Goal: Navigation & Orientation: Find specific page/section

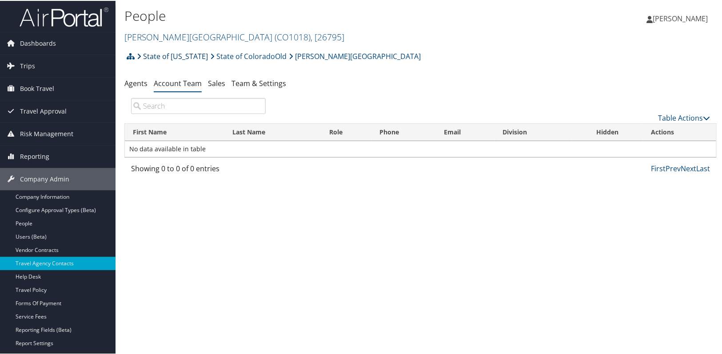
click at [163, 55] on link "State of Colorado" at bounding box center [172, 56] width 71 height 18
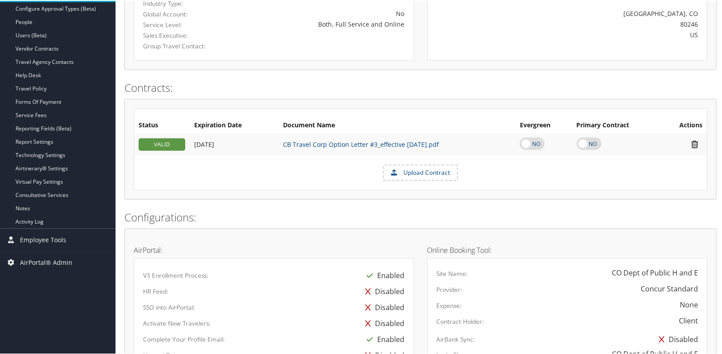
scroll to position [404, 0]
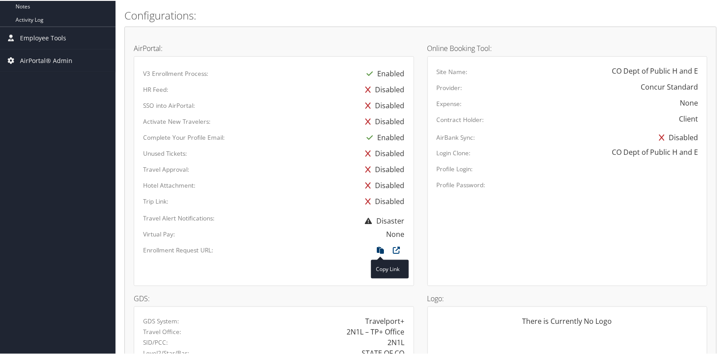
click at [379, 248] on icon at bounding box center [381, 252] width 16 height 12
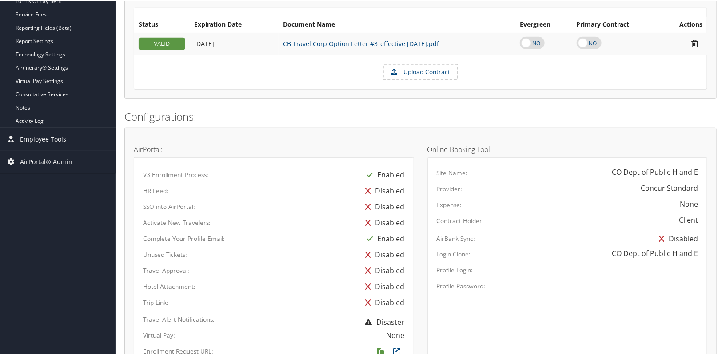
scroll to position [161, 0]
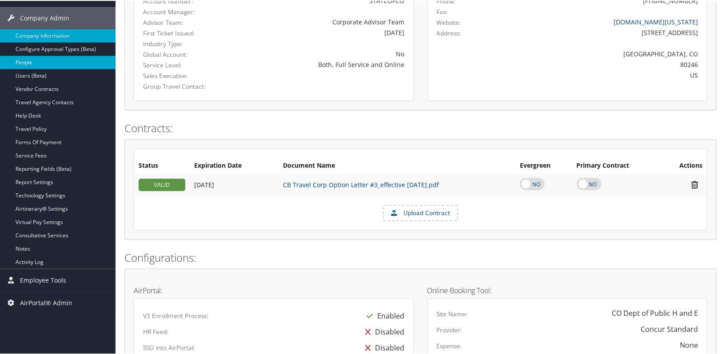
click at [44, 63] on link "People" at bounding box center [57, 61] width 115 height 13
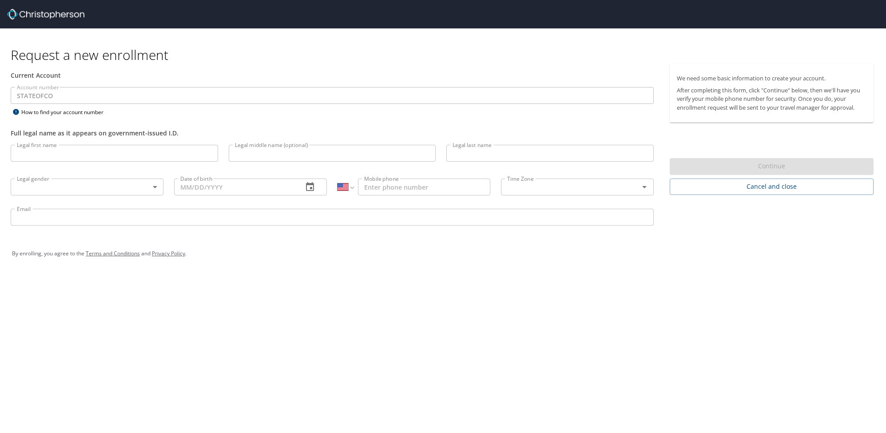
select select "US"
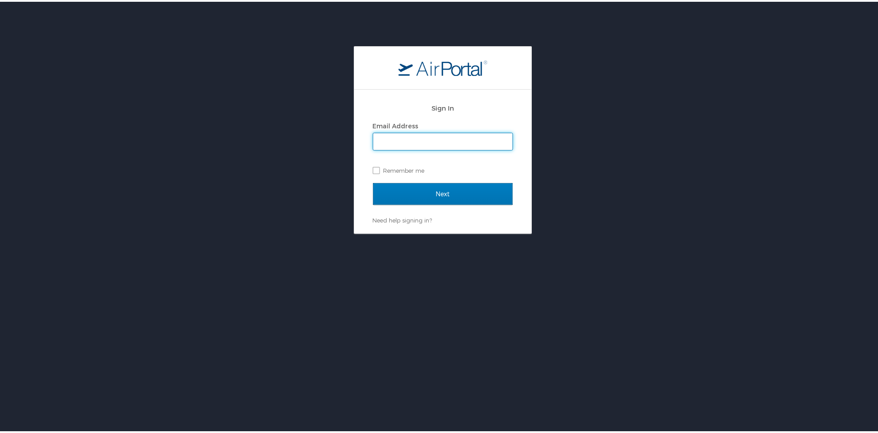
type input "alison.knapp@cbtravel.com"
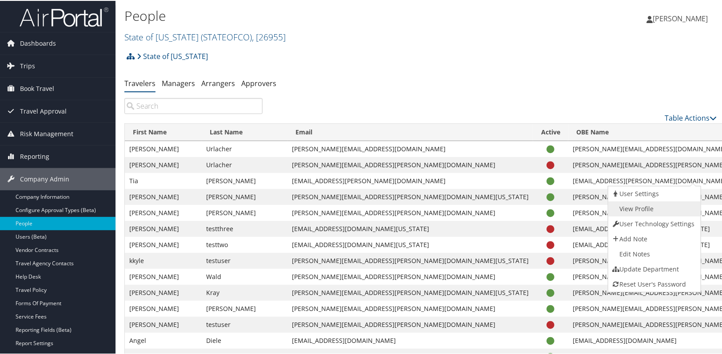
click at [654, 205] on link "View Profile" at bounding box center [653, 208] width 90 height 15
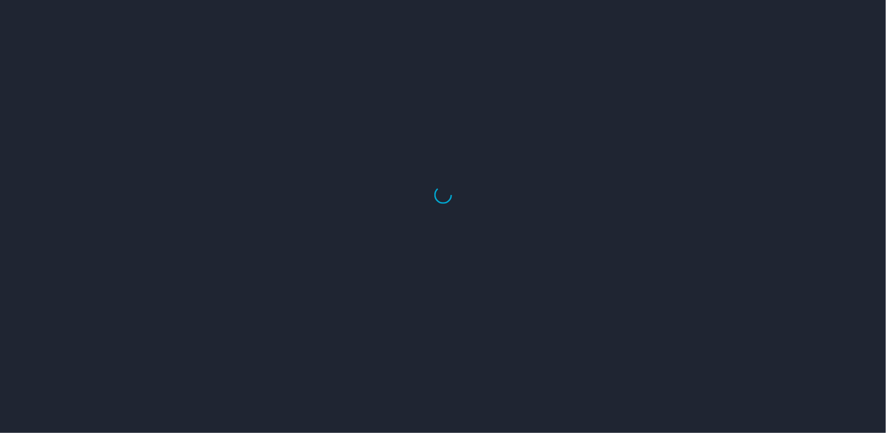
select select "US"
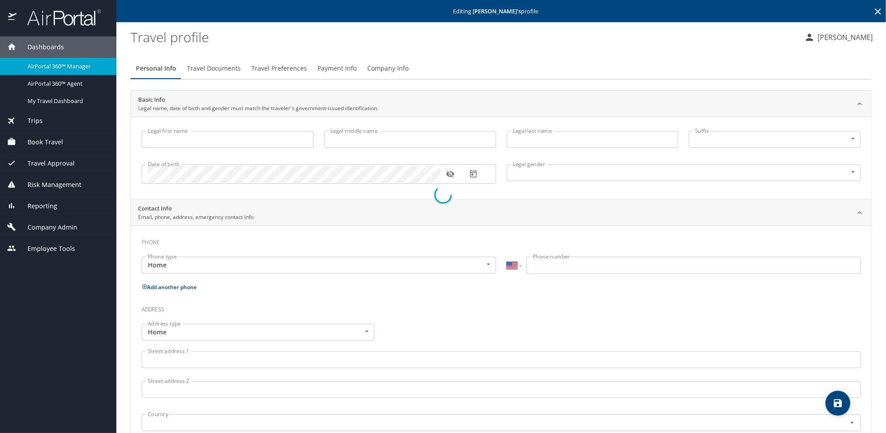
type input "Tia"
type input "Jeneen"
type input "Henry"
type input "Female"
type input "Mark"
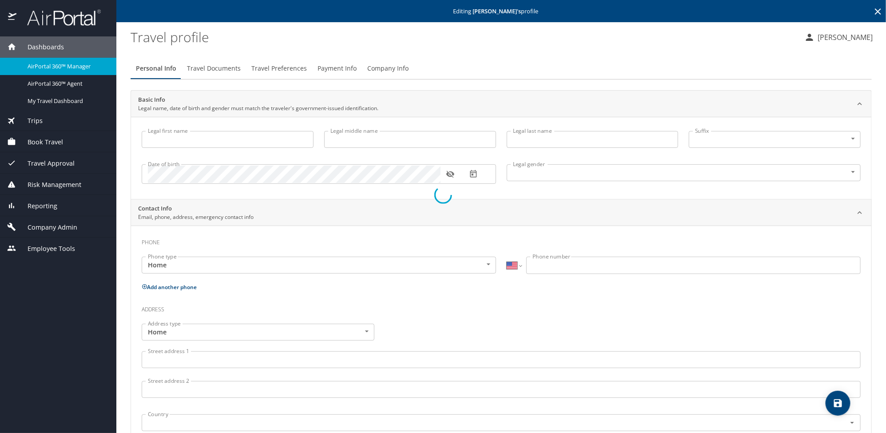
type input "Henry"
type input "(303) 803-5411"
type input "mrvershawnsr@yahoo.com"
select select "US"
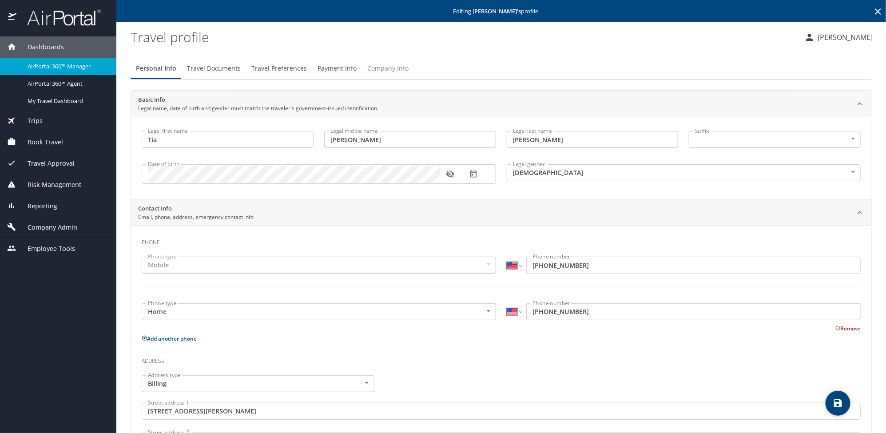
click at [395, 69] on span "Company Info" at bounding box center [387, 68] width 41 height 11
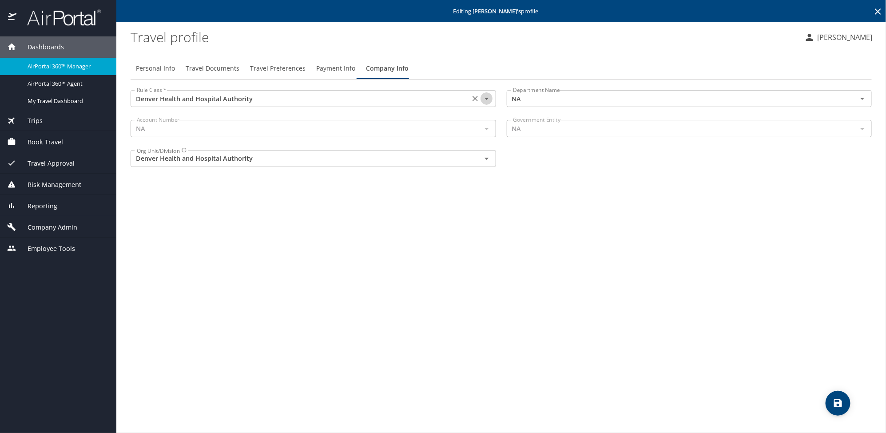
click at [485, 96] on icon "Open" at bounding box center [486, 98] width 11 height 11
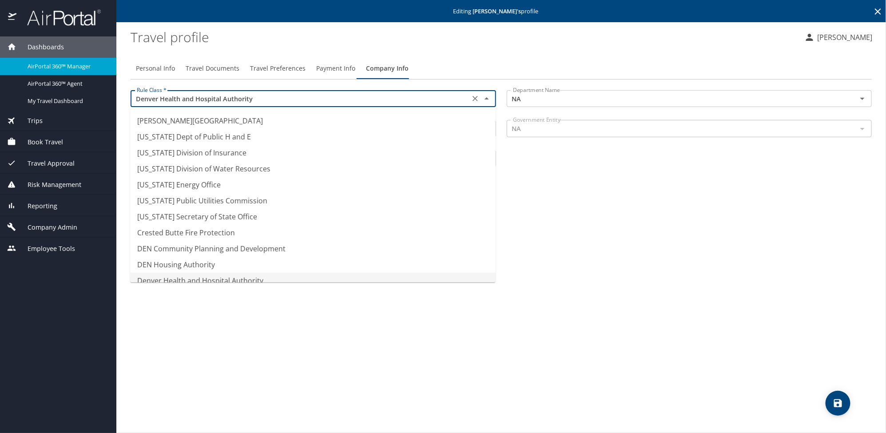
scroll to position [8, 0]
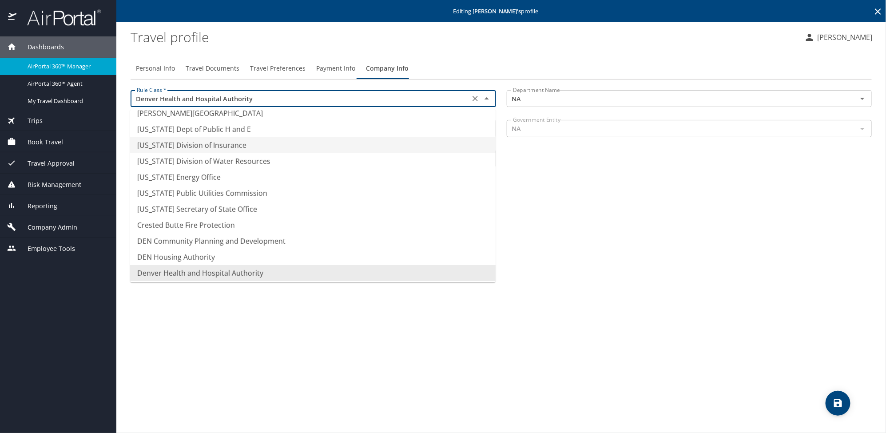
type input "Colorado Division of Insurance"
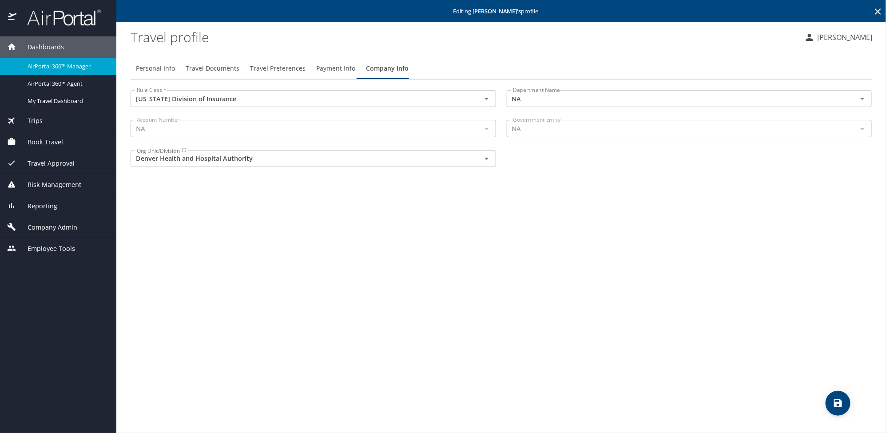
click at [607, 246] on div "Personal Info Travel Documents Travel Preferences Payment Info Company Info Rul…" at bounding box center [501, 242] width 741 height 382
click at [59, 227] on span "Company Admin" at bounding box center [46, 227] width 61 height 10
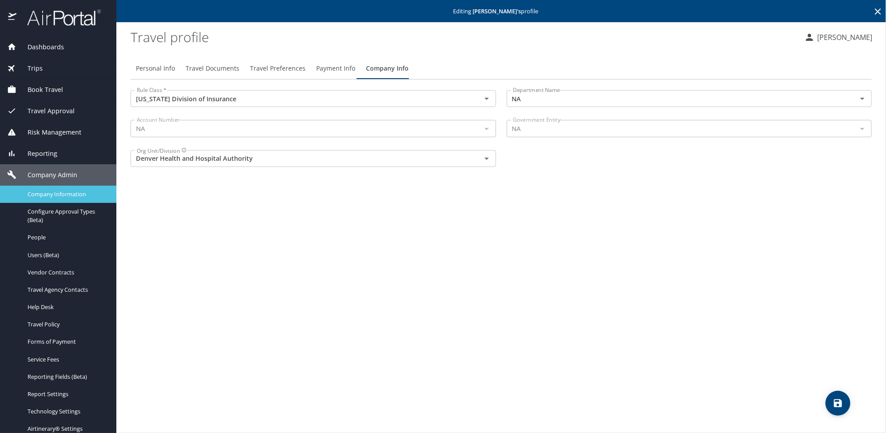
click at [61, 199] on div "Company Information" at bounding box center [58, 194] width 102 height 10
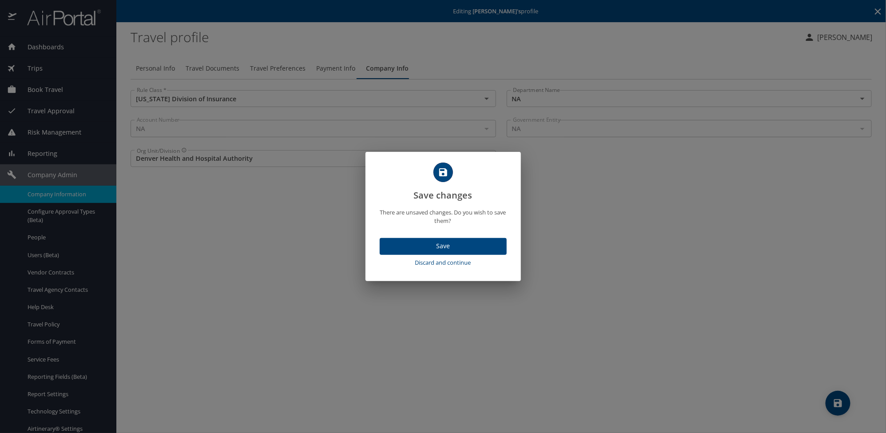
click at [445, 260] on span "Discard and continue" at bounding box center [443, 263] width 120 height 10
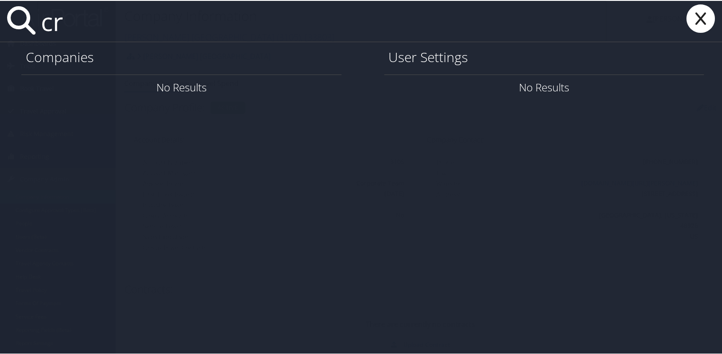
type input "c"
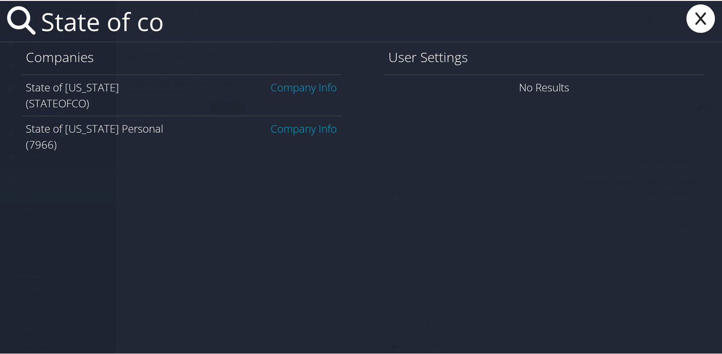
type input "State of co"
click at [278, 86] on link "Company Info" at bounding box center [304, 86] width 66 height 15
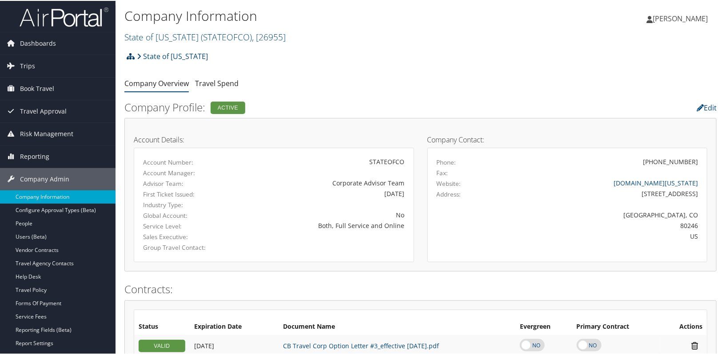
click at [133, 57] on icon at bounding box center [131, 55] width 8 height 7
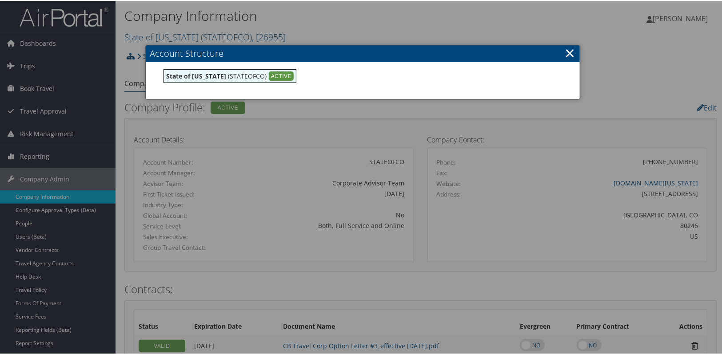
drag, startPoint x: 571, startPoint y: 51, endPoint x: 553, endPoint y: 71, distance: 27.4
click at [571, 51] on link "×" at bounding box center [569, 52] width 10 height 18
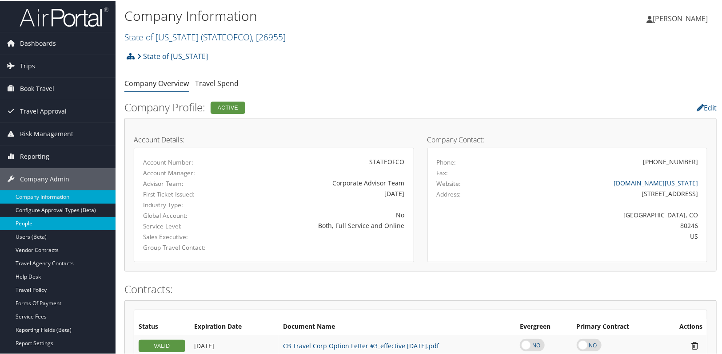
click at [20, 226] on link "People" at bounding box center [57, 222] width 115 height 13
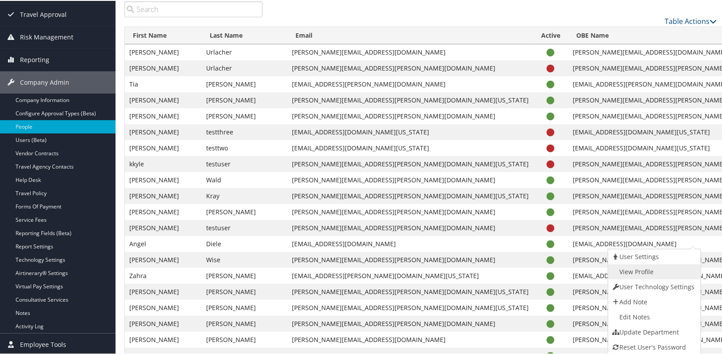
click at [648, 269] on link "View Profile" at bounding box center [653, 271] width 90 height 15
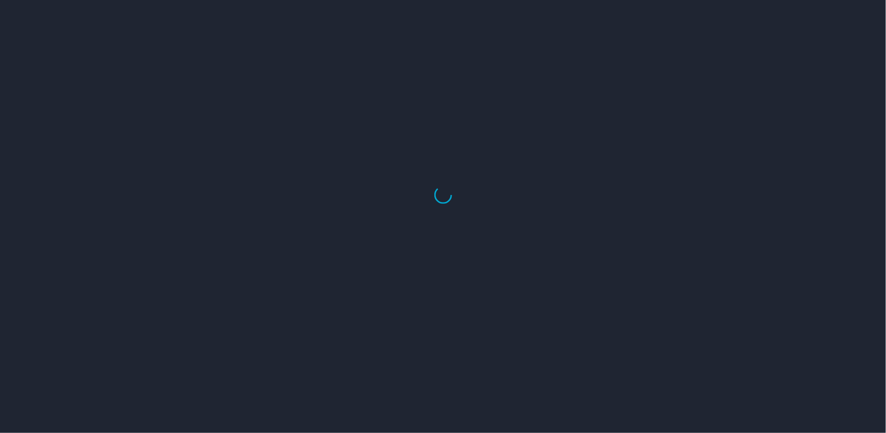
select select "US"
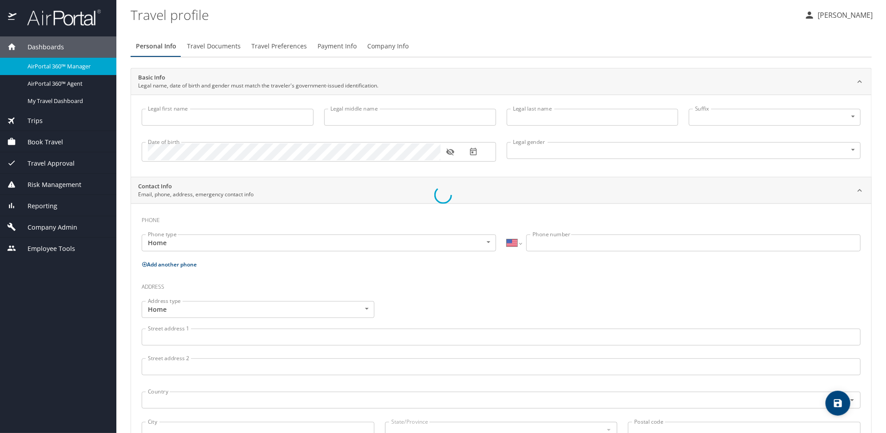
click at [389, 45] on div at bounding box center [443, 195] width 886 height 477
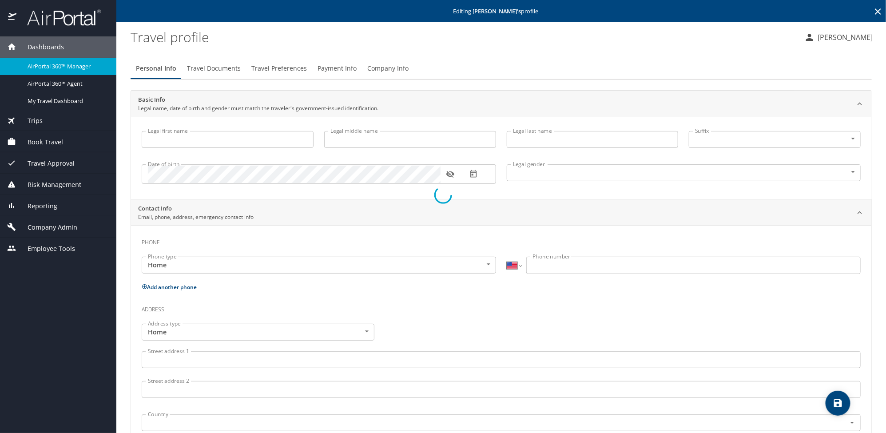
type input "Angel"
type input "Briana"
type input "Diele"
type input "Female"
type input "David"
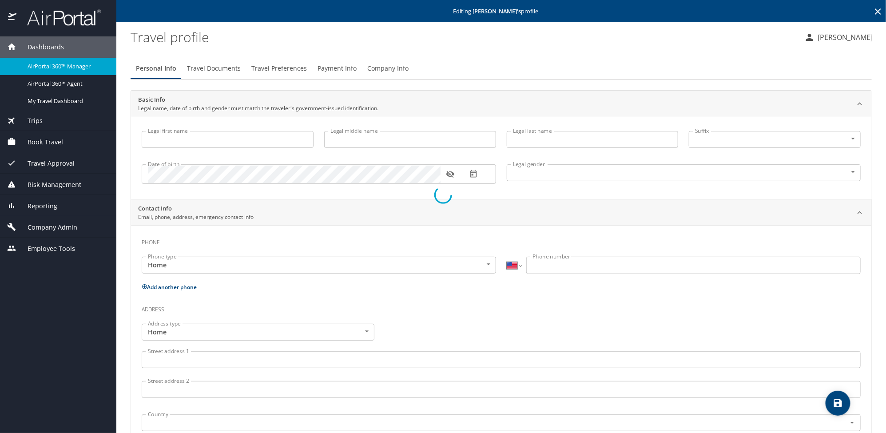
type input "Wood"
type input "(614) 205-2341"
type input "davidpaulwood@gmail.com"
select select "US"
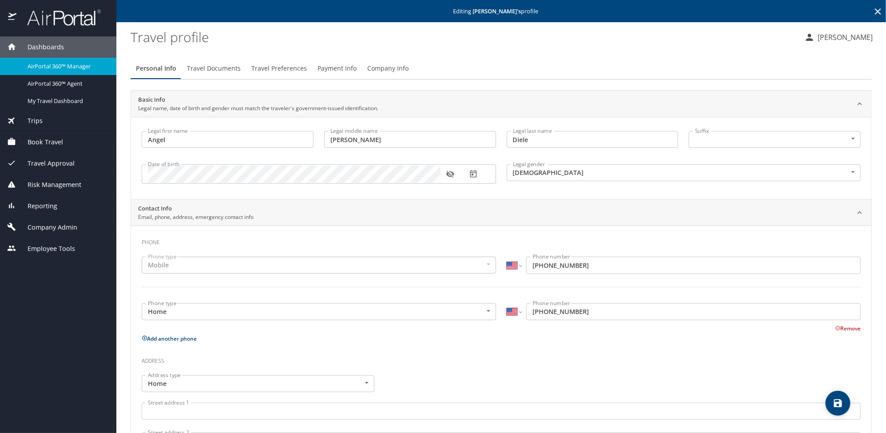
click at [394, 68] on span "Company Info" at bounding box center [387, 68] width 41 height 11
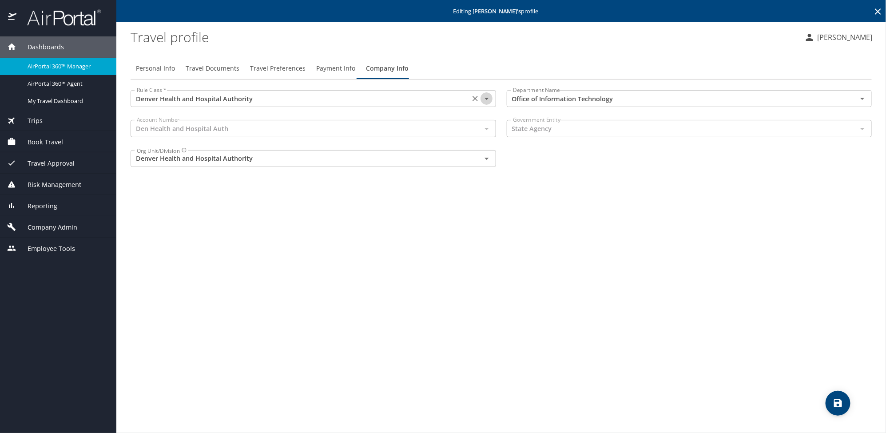
click at [487, 101] on icon "Open" at bounding box center [486, 98] width 11 height 11
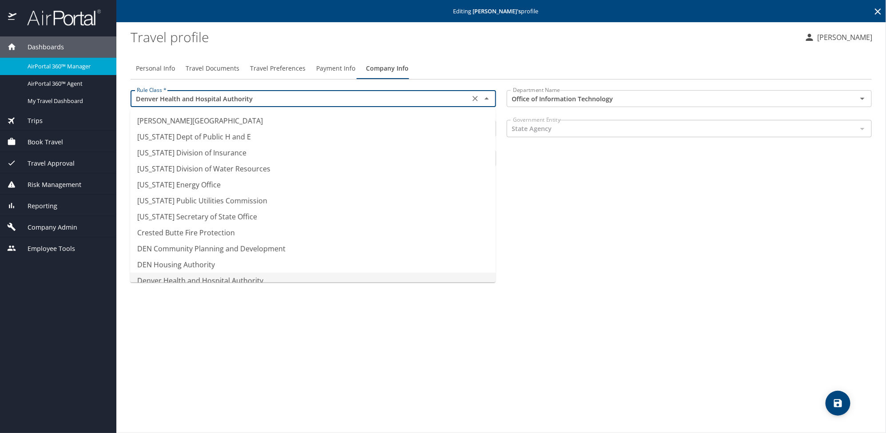
scroll to position [8, 0]
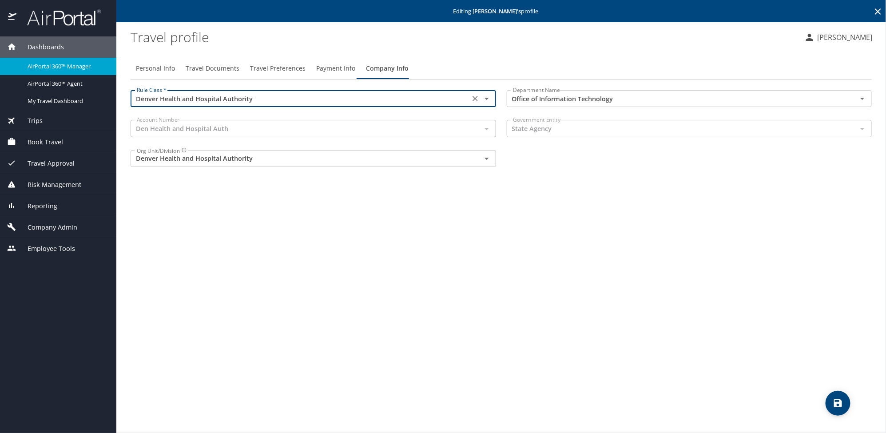
click at [490, 103] on icon "Open" at bounding box center [486, 98] width 11 height 11
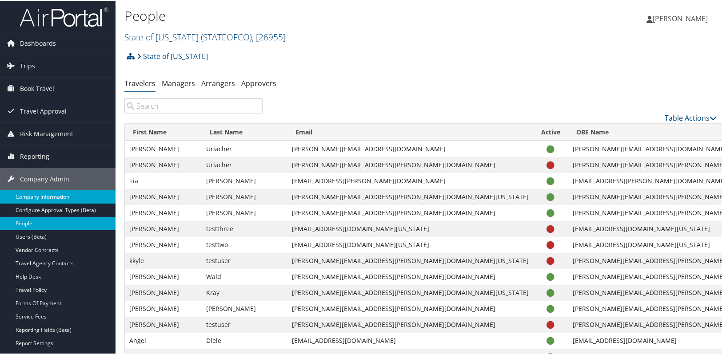
click at [68, 199] on link "Company Information" at bounding box center [57, 196] width 115 height 13
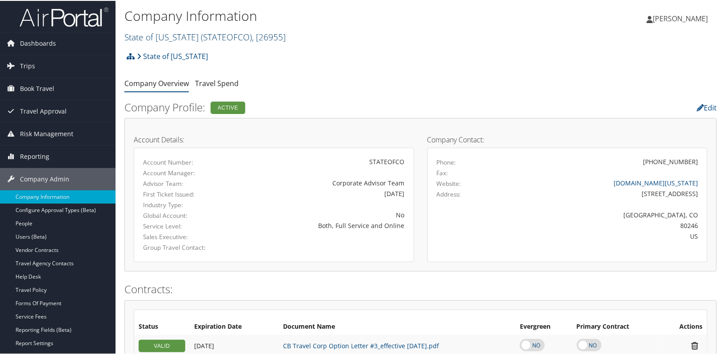
click at [187, 38] on link "State of Colorado ( STATEOFCO ) , [ 26955 ]" at bounding box center [204, 36] width 161 height 12
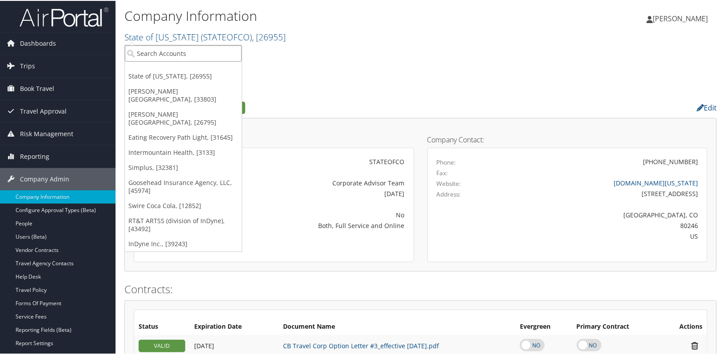
click at [174, 44] on input "search" at bounding box center [183, 52] width 117 height 16
type input "c"
click at [385, 67] on div "State of Colorado Account Structure State of Colorado (STATEOFCO) ACTIVE Create…" at bounding box center [420, 59] width 592 height 24
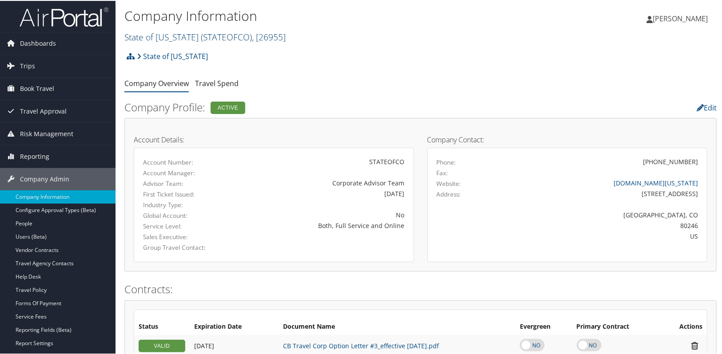
click at [178, 38] on link "State of Colorado ( STATEOFCO ) , [ 26955 ]" at bounding box center [204, 36] width 161 height 12
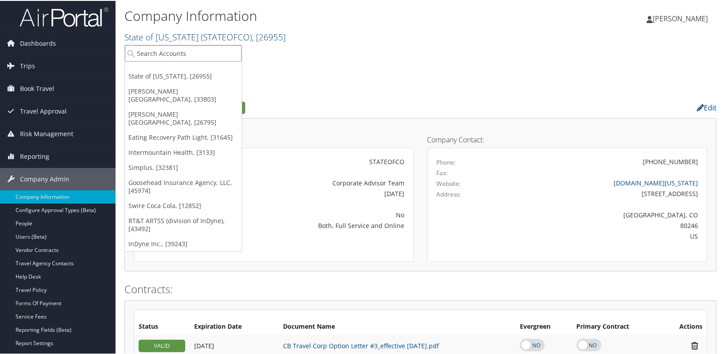
click at [167, 49] on input "search" at bounding box center [183, 52] width 117 height 16
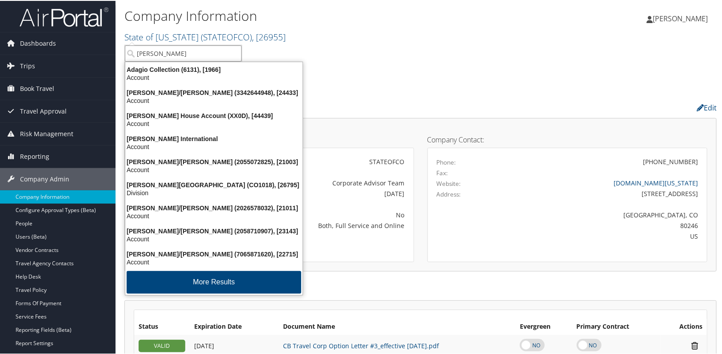
type input "adams"
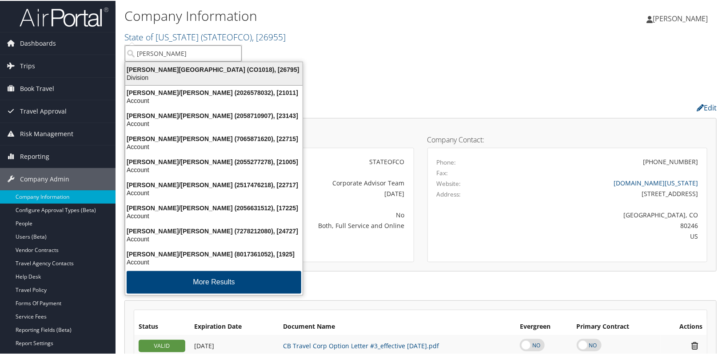
click at [166, 70] on div "[PERSON_NAME][GEOGRAPHIC_DATA] (CO1018), [26795]" at bounding box center [214, 69] width 188 height 8
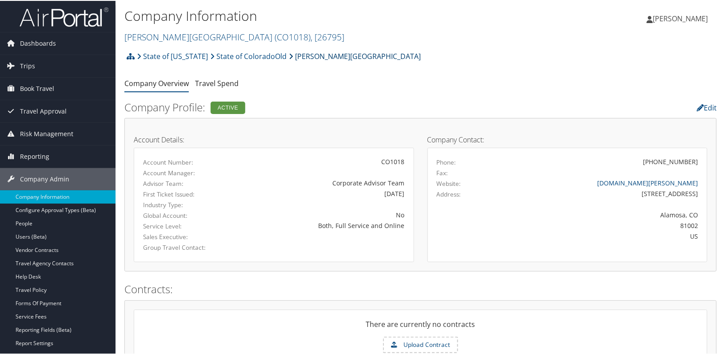
click at [354, 58] on link "[PERSON_NAME][GEOGRAPHIC_DATA]" at bounding box center [355, 56] width 132 height 18
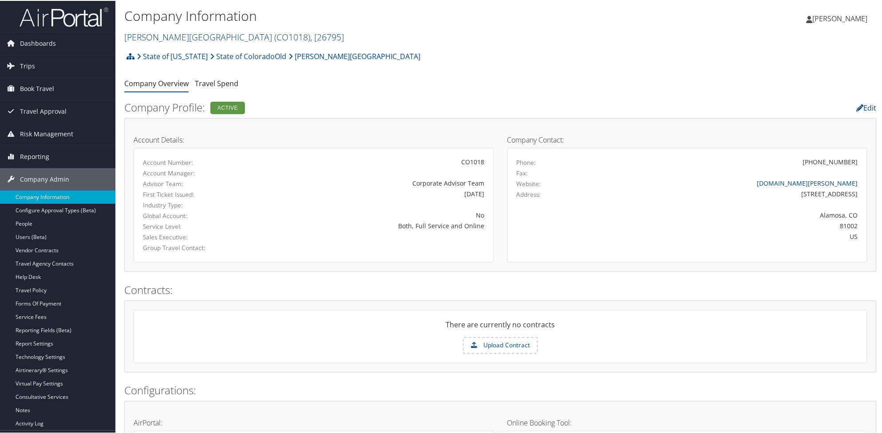
click at [159, 39] on link "Adams State University ( CO1018 ) , [ 26795 ]" at bounding box center [234, 36] width 220 height 12
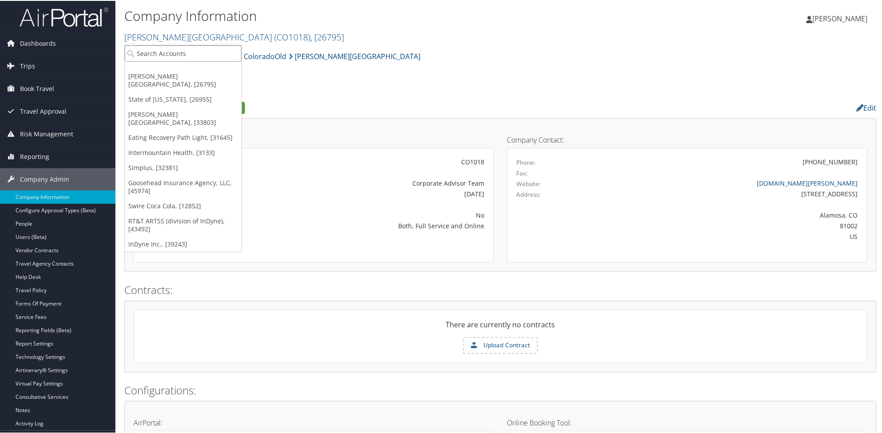
click at [154, 54] on input "search" at bounding box center [183, 52] width 117 height 16
type input "ihc"
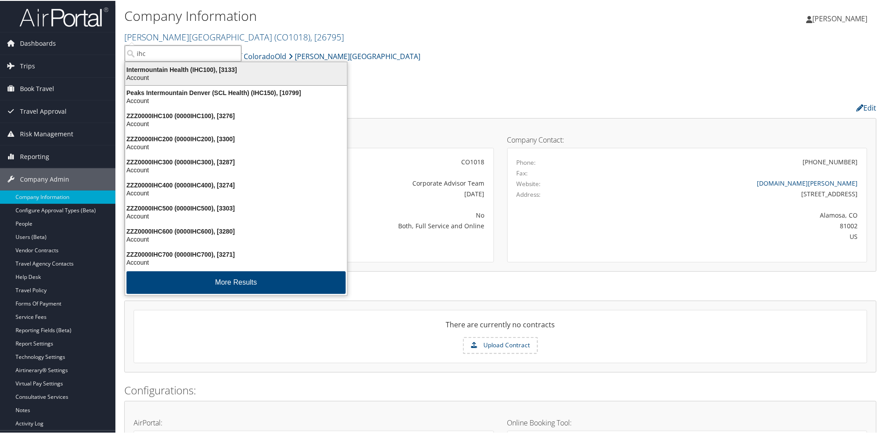
click at [148, 68] on div "Intermountain Health (IHC100), [3133]" at bounding box center [236, 69] width 233 height 8
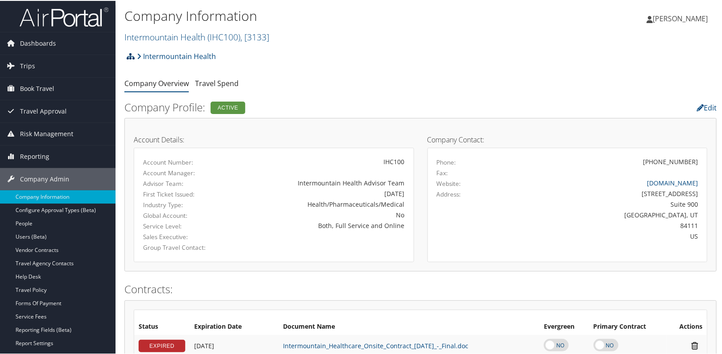
click at [127, 56] on icon at bounding box center [131, 55] width 8 height 7
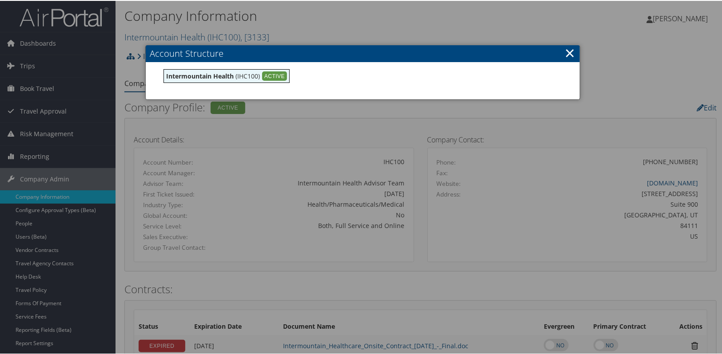
click at [338, 23] on div at bounding box center [362, 177] width 725 height 354
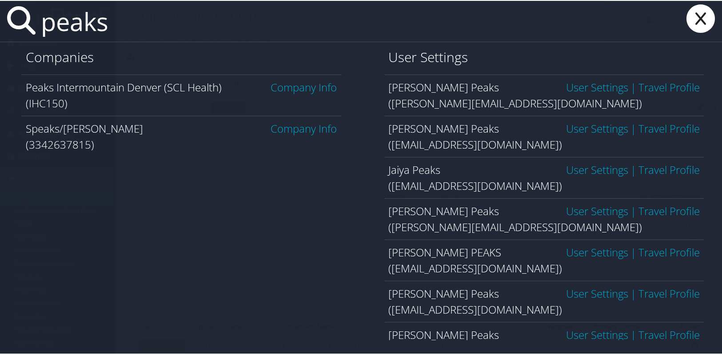
type input "peaks"
click at [292, 94] on span "Company Info" at bounding box center [304, 87] width 66 height 16
click at [293, 88] on link "Company Info" at bounding box center [304, 86] width 66 height 15
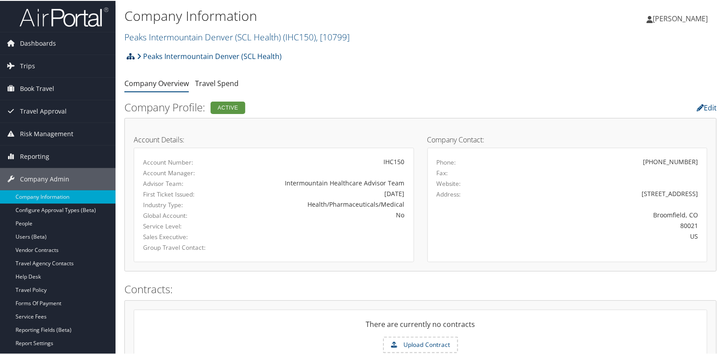
click at [129, 55] on icon at bounding box center [131, 55] width 8 height 7
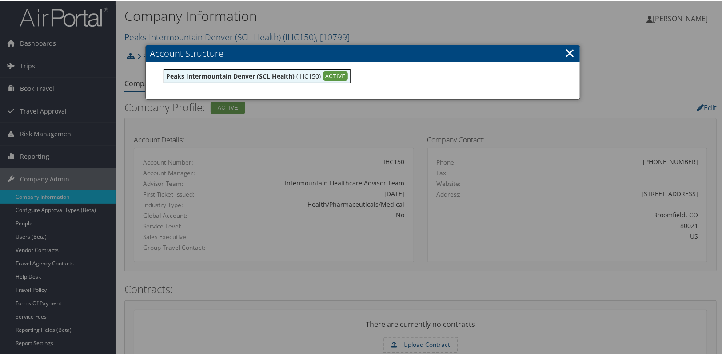
click at [444, 44] on h3 "Account Structure" at bounding box center [363, 52] width 434 height 17
click at [569, 49] on link "×" at bounding box center [569, 52] width 10 height 18
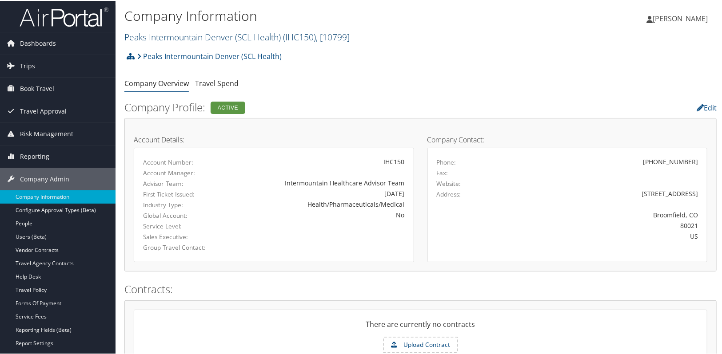
click at [186, 36] on link "Peaks Intermountain Denver (SCL Health) ( IHC150 ) , [ 10799 ]" at bounding box center [236, 36] width 225 height 12
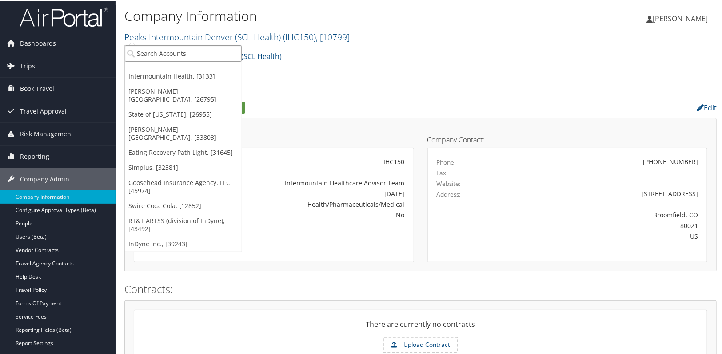
click at [173, 59] on input "search" at bounding box center [183, 52] width 117 height 16
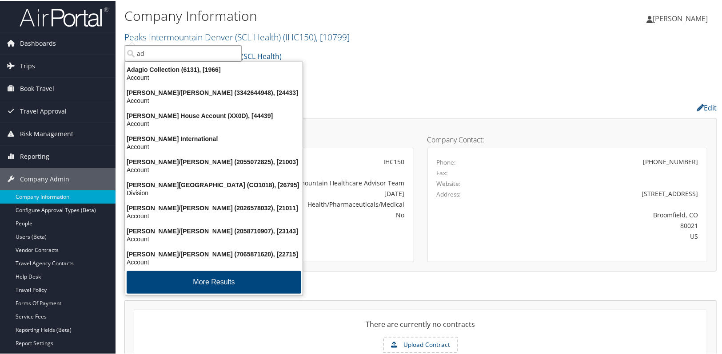
type input "a"
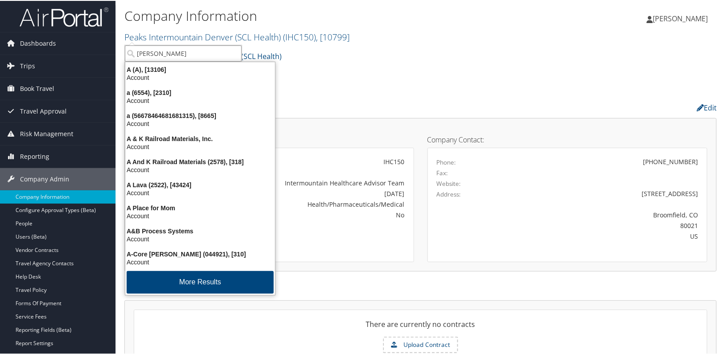
type input "adams"
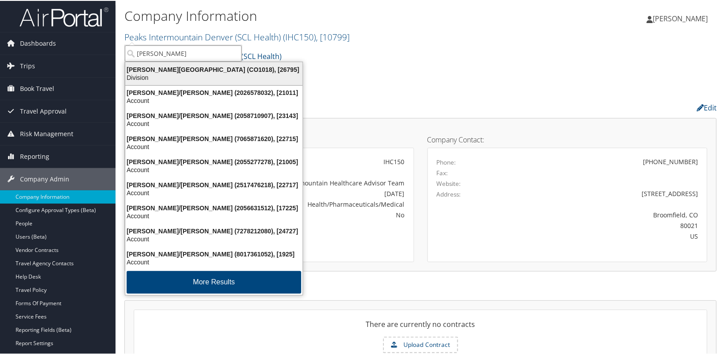
click at [164, 67] on div "Adams State University (CO1018), [26795]" at bounding box center [214, 69] width 188 height 8
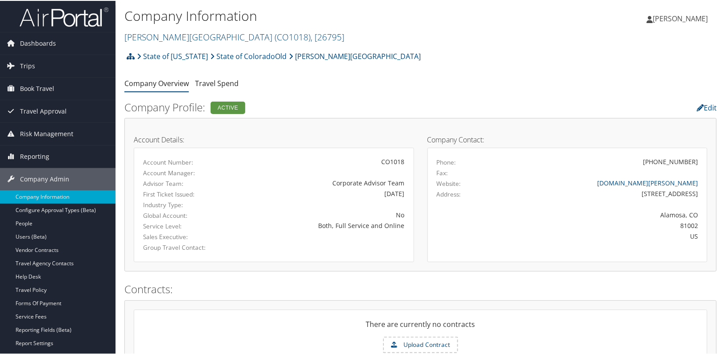
click at [393, 67] on div "State of Colorado State of ColoradoOld Adams State University Account Structure…" at bounding box center [420, 59] width 592 height 24
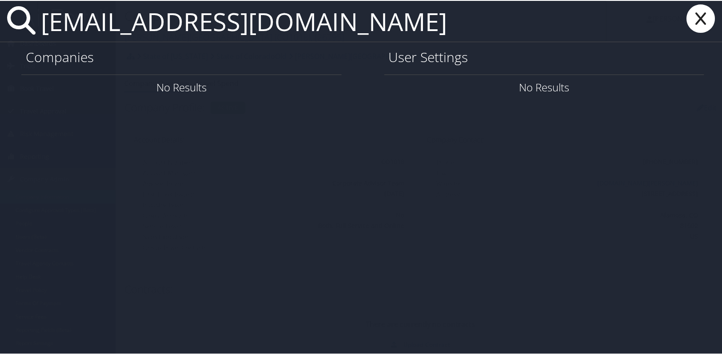
type input "jb@royalsurgicalassociates.com"
click at [698, 18] on icon at bounding box center [701, 18] width 36 height 28
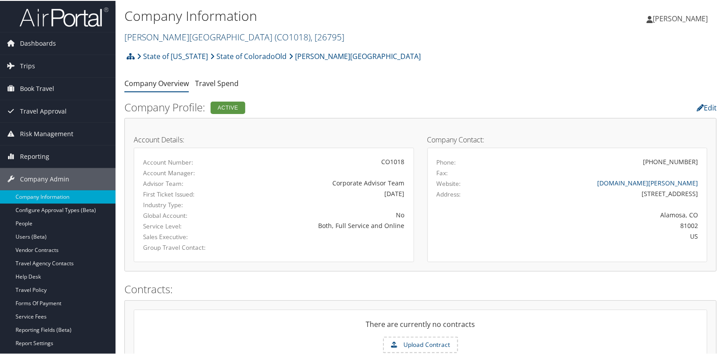
click at [156, 41] on link "Adams State University ( CO1018 ) , [ 26795 ]" at bounding box center [234, 36] width 220 height 12
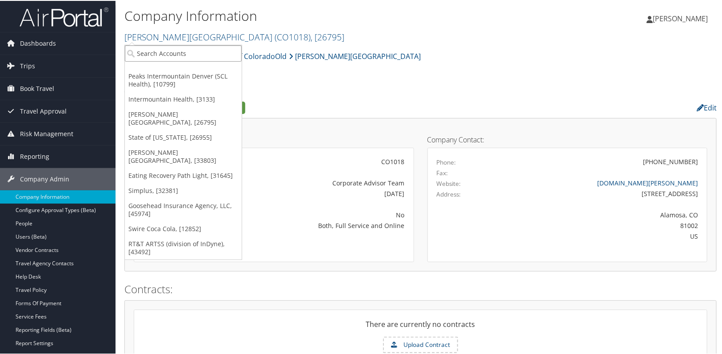
click at [155, 48] on input "search" at bounding box center [183, 52] width 117 height 16
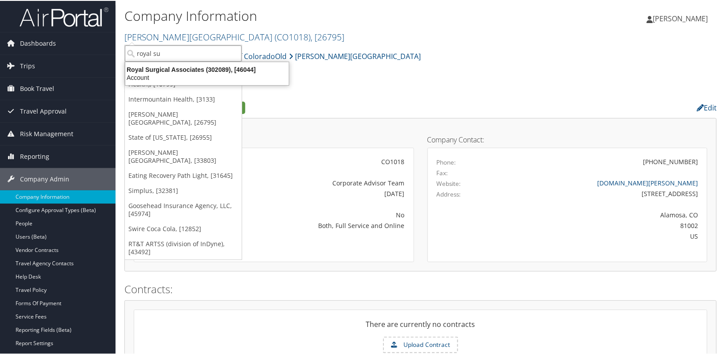
type input "royal sur"
click at [167, 73] on div "Account" at bounding box center [207, 77] width 174 height 8
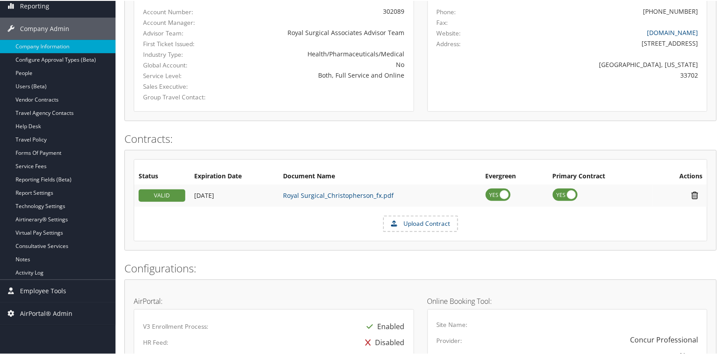
scroll to position [35, 0]
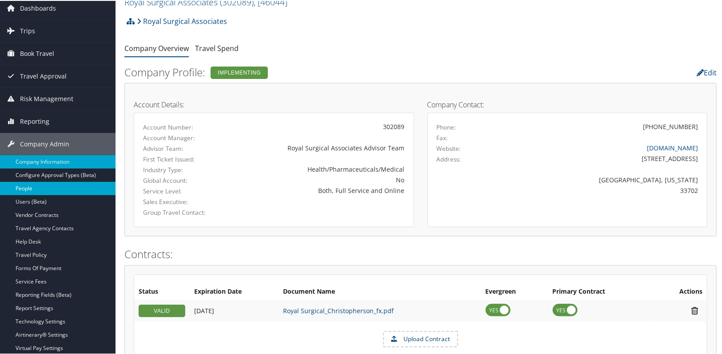
click at [24, 189] on link "People" at bounding box center [57, 187] width 115 height 13
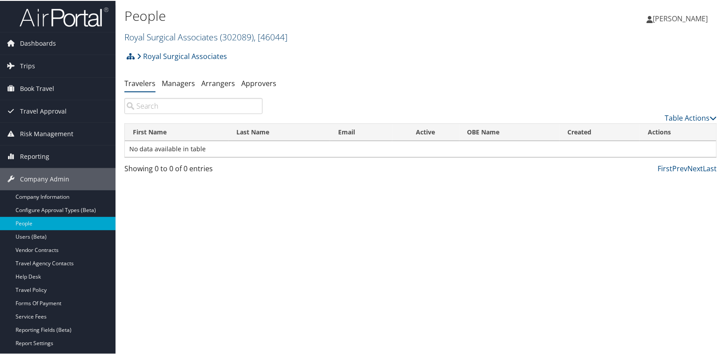
click at [169, 33] on link "Royal Surgical Associates ( 302089 ) , [ 46044 ]" at bounding box center [205, 36] width 163 height 12
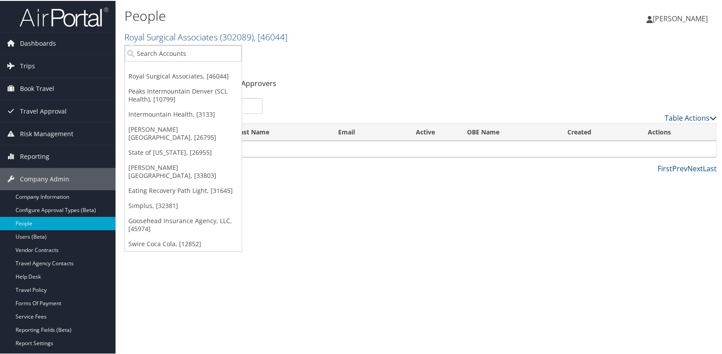
click at [361, 242] on div "People Royal Surgical Associates ( 302089 ) , [ 46044 ] Royal Surgical Associat…" at bounding box center [420, 177] width 610 height 354
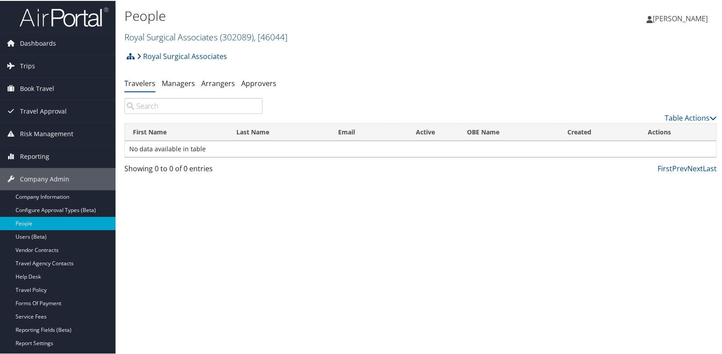
click at [162, 40] on link "Royal Surgical Associates ( 302089 ) , [ 46044 ]" at bounding box center [205, 36] width 163 height 12
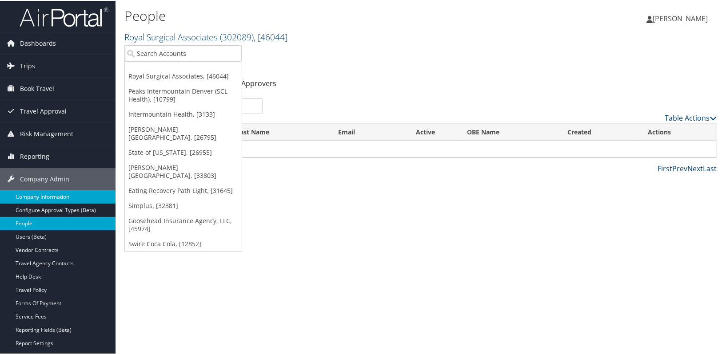
click at [72, 199] on link "Company Information" at bounding box center [57, 196] width 115 height 13
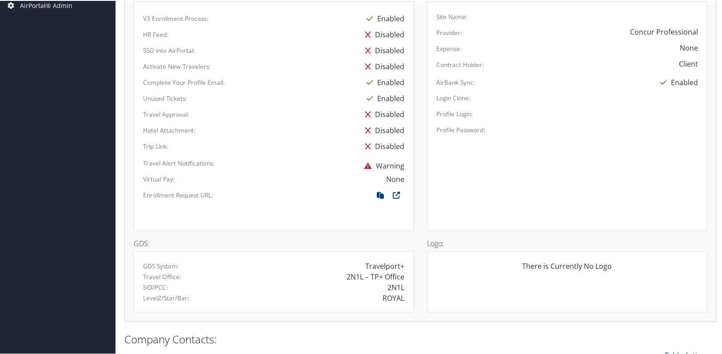
scroll to position [520, 0]
